Goal: Task Accomplishment & Management: Manage account settings

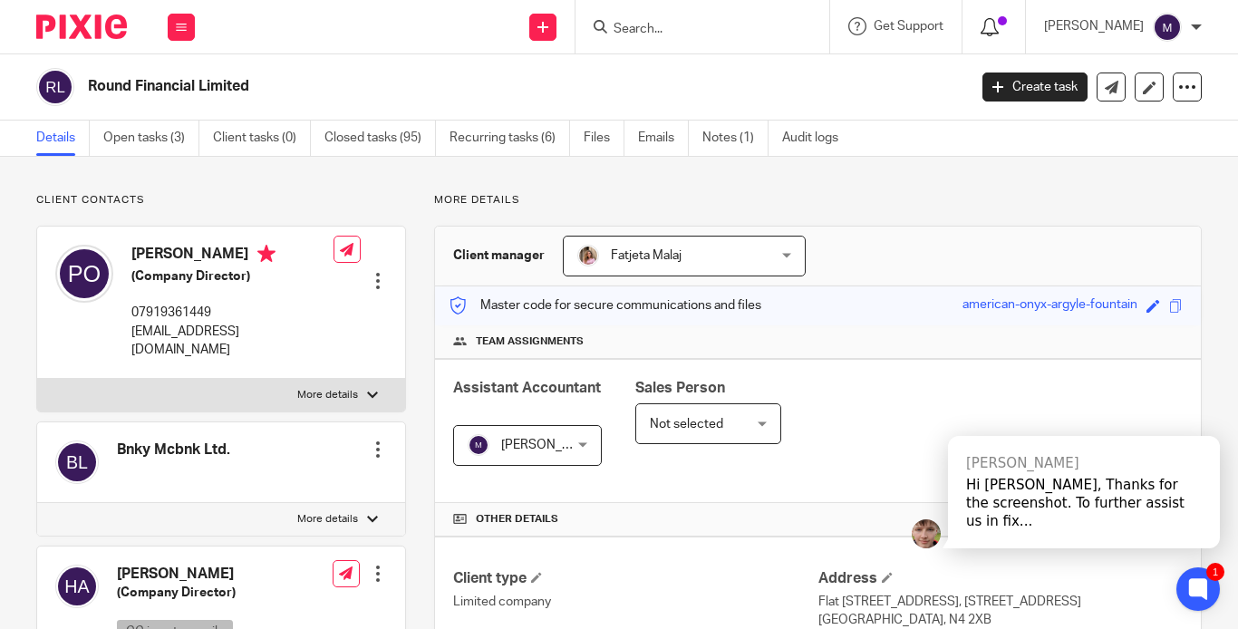
click at [998, 26] on icon at bounding box center [989, 27] width 18 height 18
click at [998, 27] on icon at bounding box center [989, 27] width 18 height 18
click at [1151, 25] on div "[PERSON_NAME]" at bounding box center [1123, 27] width 158 height 29
click at [1152, 93] on span "Email integration" at bounding box center [1150, 98] width 94 height 13
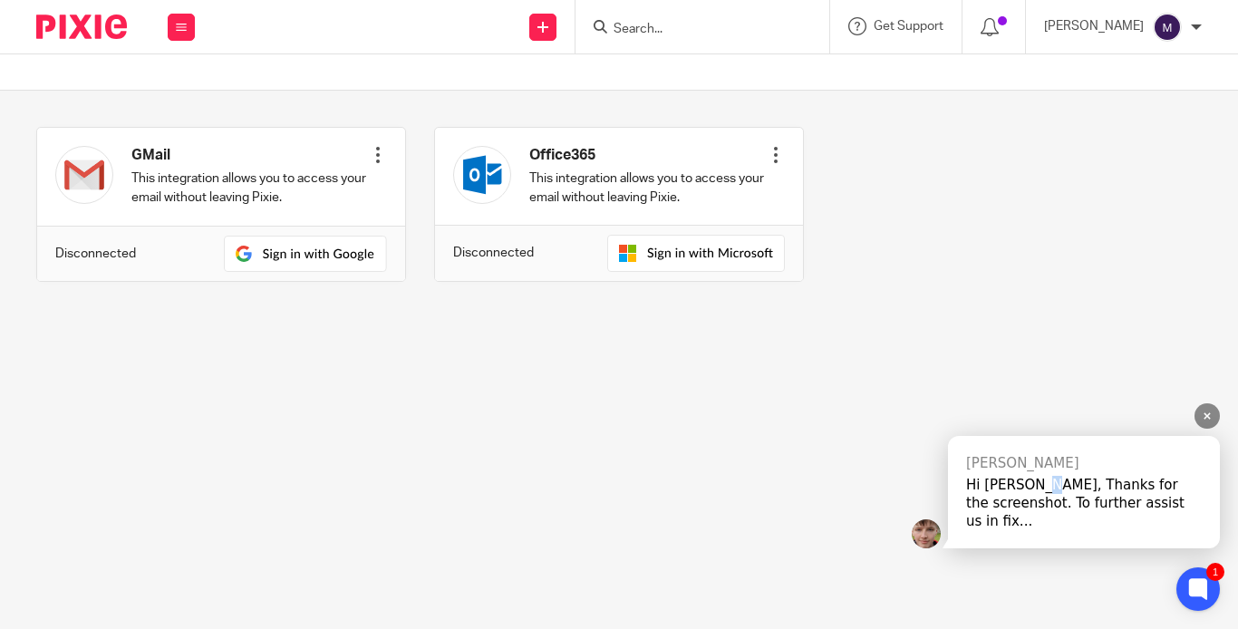
click at [1042, 503] on div "Hi [PERSON_NAME], Thanks for the screenshot. To further assist us in fix..." at bounding box center [1084, 503] width 236 height 54
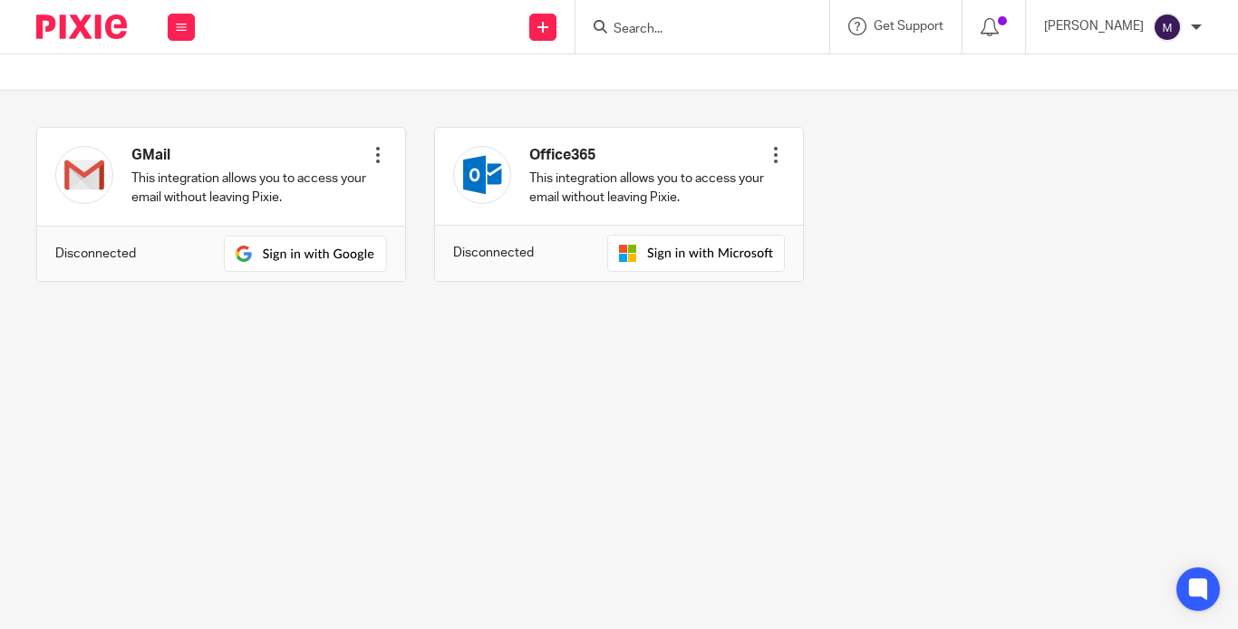
click at [729, 250] on div "GMail This integration allows you to access your email without leaving Pixie. C…" at bounding box center [604, 218] width 1193 height 182
